Goal: Transaction & Acquisition: Purchase product/service

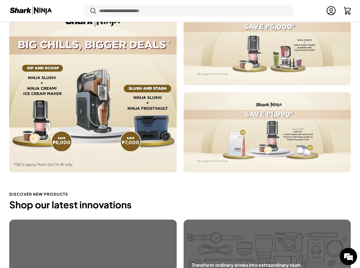
scroll to position [261, 0]
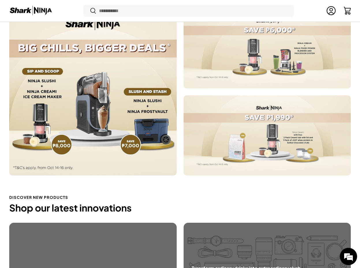
click at [93, 103] on div at bounding box center [92, 91] width 167 height 167
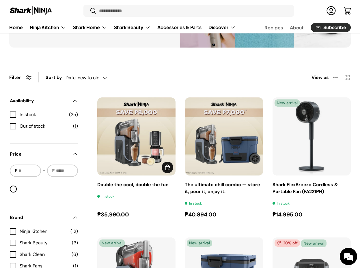
scroll to position [122, 0]
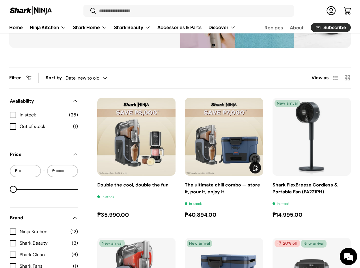
click at [226, 187] on link "The ultimate chill combo — store it, pour it, enjoy it." at bounding box center [222, 188] width 75 height 13
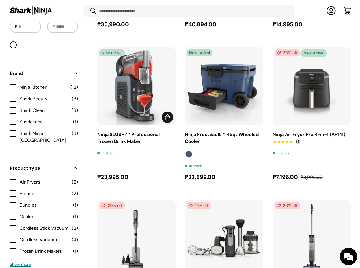
scroll to position [312, 0]
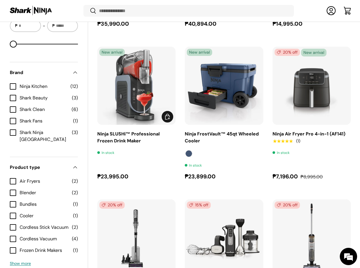
click at [141, 134] on link "Ninja SLUSHi™ Professional Frozen Drink Maker" at bounding box center [128, 137] width 62 height 13
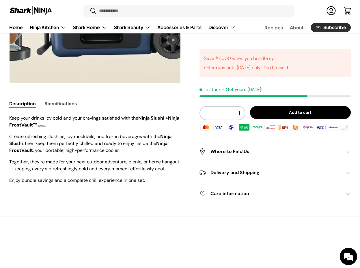
scroll to position [125, 0]
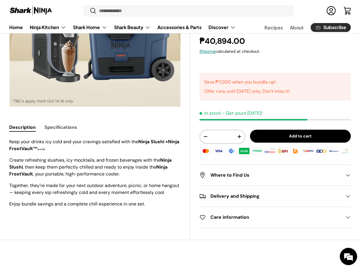
click at [52, 123] on button "Specifications" at bounding box center [60, 127] width 33 height 13
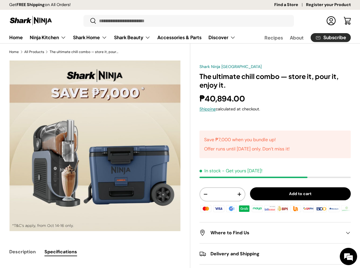
scroll to position [0, 0]
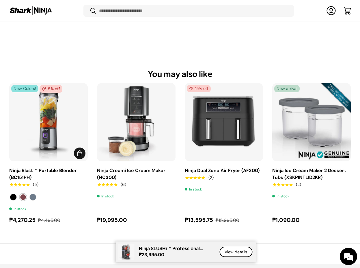
click at [24, 194] on label "Cranberry" at bounding box center [23, 197] width 7 height 7
click at [33, 194] on label "Navy Blue" at bounding box center [32, 197] width 7 height 7
